Goal: Understand process/instructions: Learn how to perform a task or action

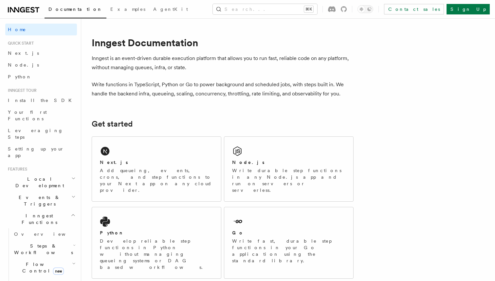
click at [24, 176] on span "Local Development" at bounding box center [38, 182] width 66 height 13
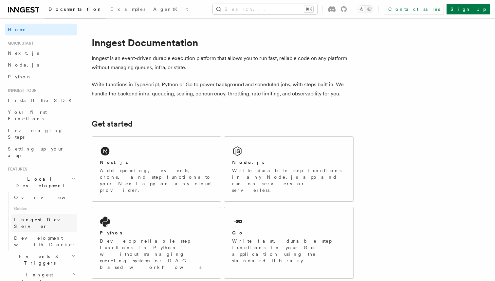
click at [30, 217] on span "Inngest Dev Server" at bounding box center [42, 223] width 56 height 12
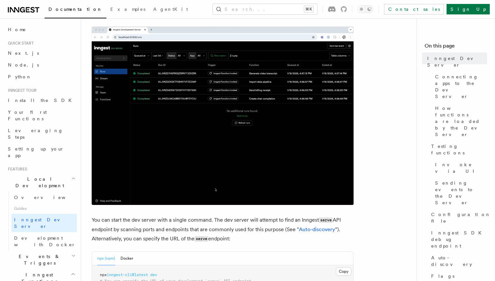
scroll to position [184, 0]
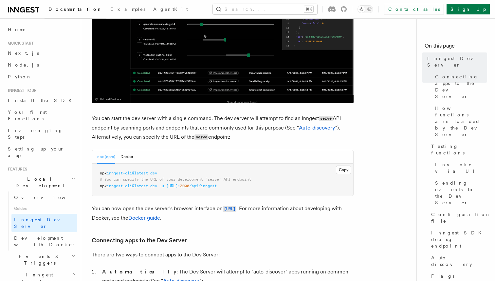
click at [139, 173] on span "inngest-cli@latest" at bounding box center [127, 173] width 41 height 5
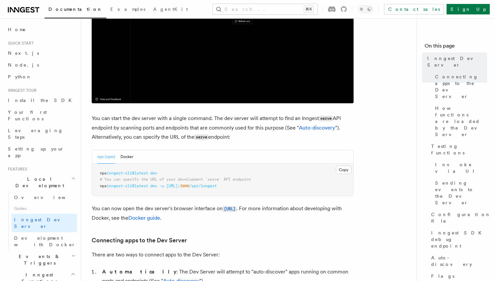
click at [139, 173] on span "inngest-cli@latest" at bounding box center [127, 173] width 41 height 5
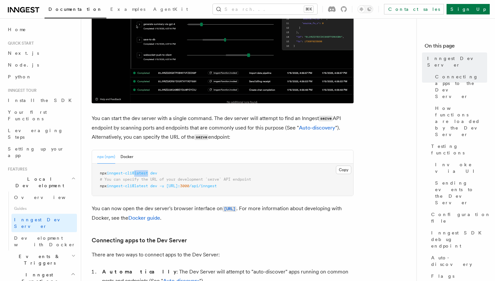
click at [139, 173] on span "inngest-cli@latest" at bounding box center [127, 173] width 41 height 5
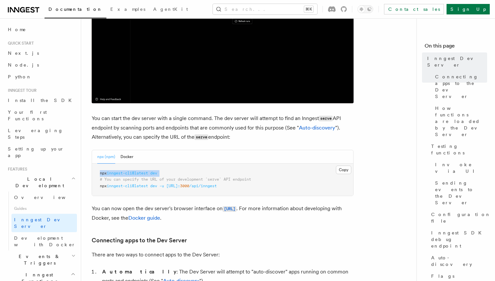
copy code "npx inngest-cli@latest dev"
